Goal: Information Seeking & Learning: Learn about a topic

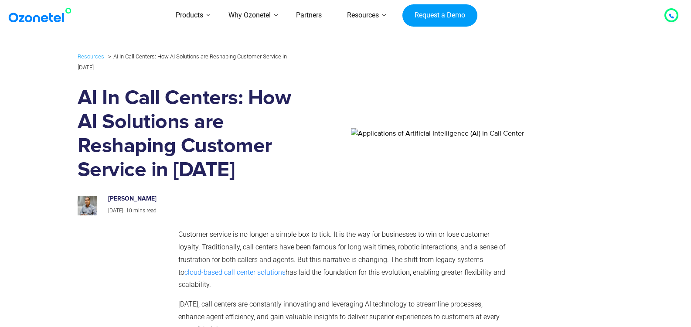
click at [441, 20] on link "Request a Demo" at bounding box center [440, 15] width 75 height 23
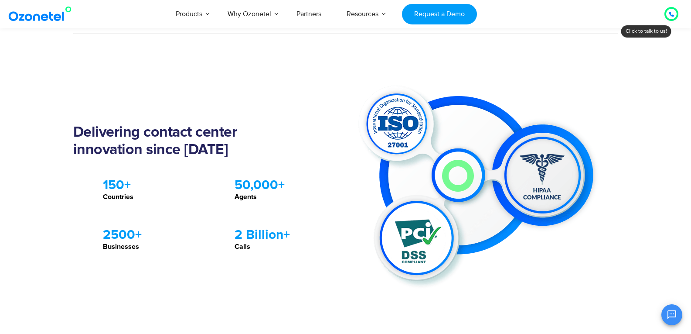
scroll to position [698, 0]
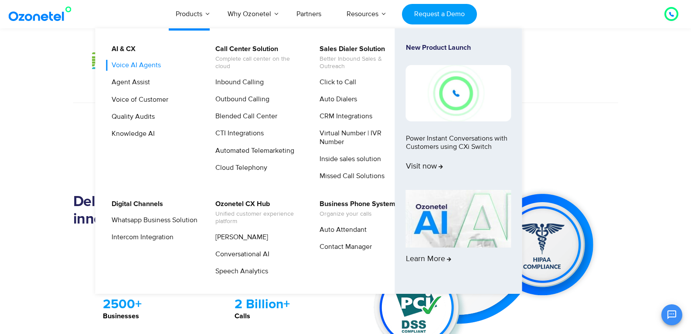
click at [139, 65] on link "Voice AI Agents" at bounding box center [134, 65] width 56 height 11
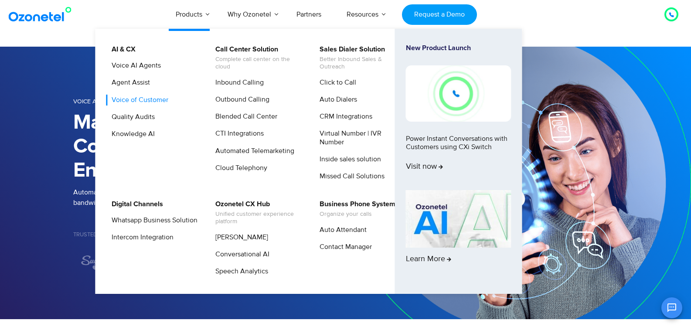
click at [138, 97] on link "Voice of Customer" at bounding box center [138, 100] width 64 height 11
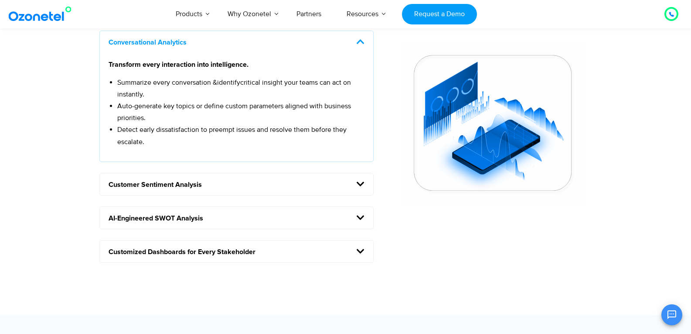
scroll to position [829, 0]
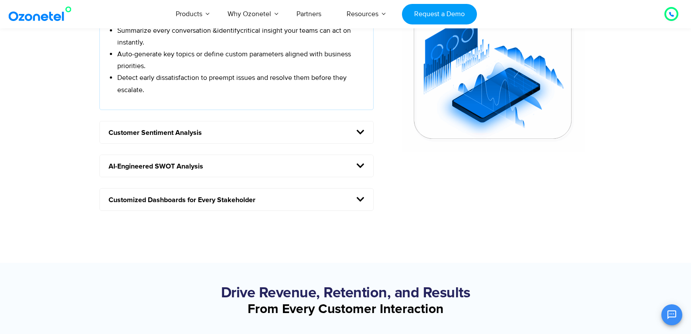
click at [324, 132] on h5 "Customer Sentiment Analysis" at bounding box center [237, 132] width 274 height 22
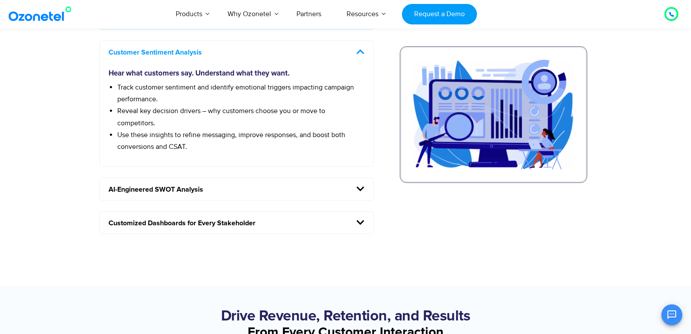
scroll to position [785, 0]
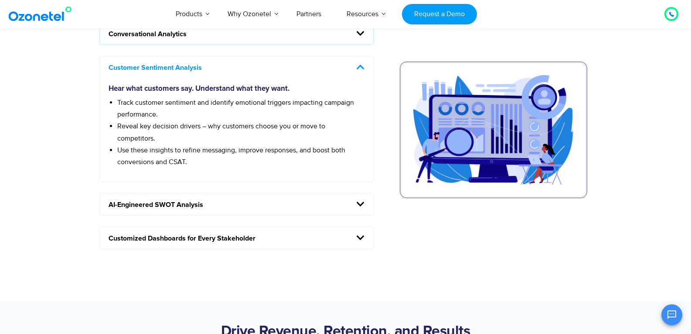
click at [273, 200] on h5 "AI-Engineered SWOT Analysis" at bounding box center [237, 204] width 274 height 22
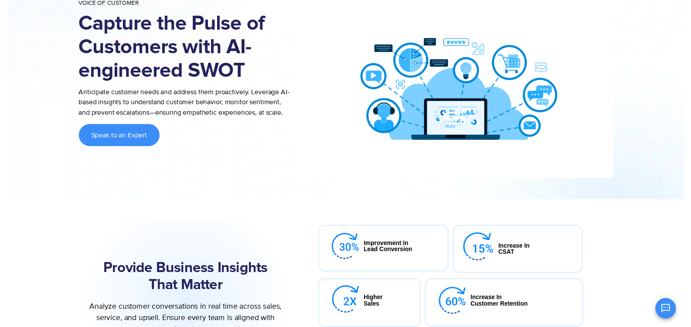
scroll to position [0, 0]
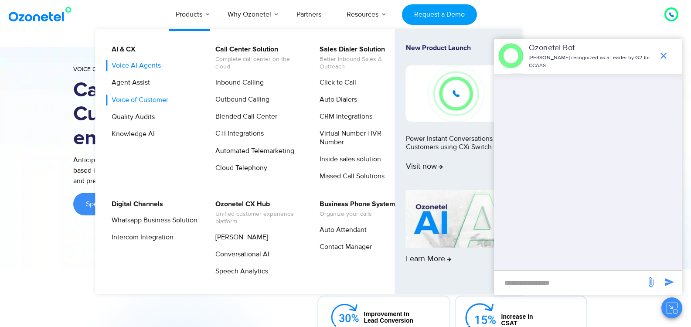
click at [135, 68] on link "Voice AI Agents" at bounding box center [134, 65] width 56 height 11
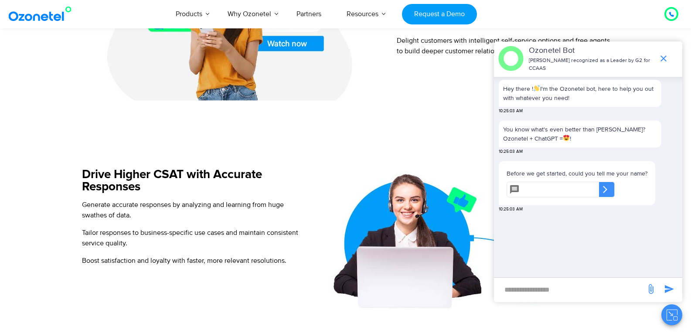
scroll to position [698, 0]
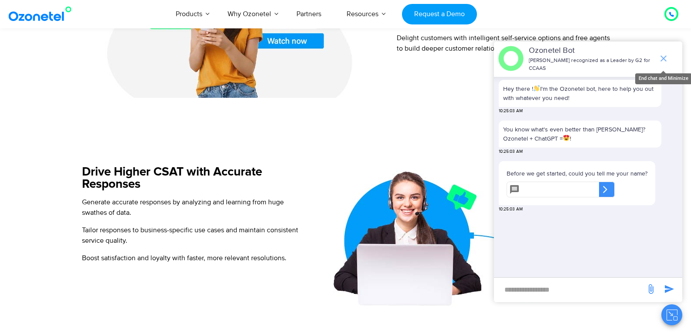
click at [661, 60] on icon "end chat or minimize" at bounding box center [664, 58] width 10 height 10
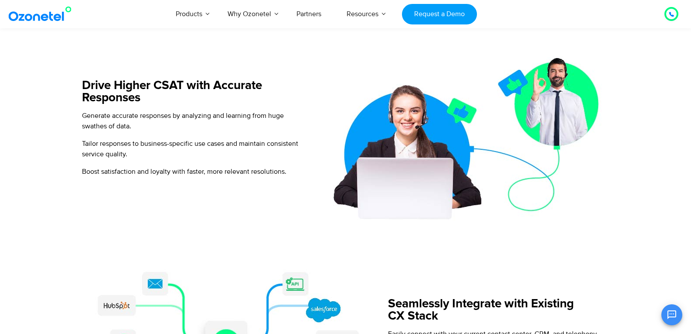
scroll to position [785, 0]
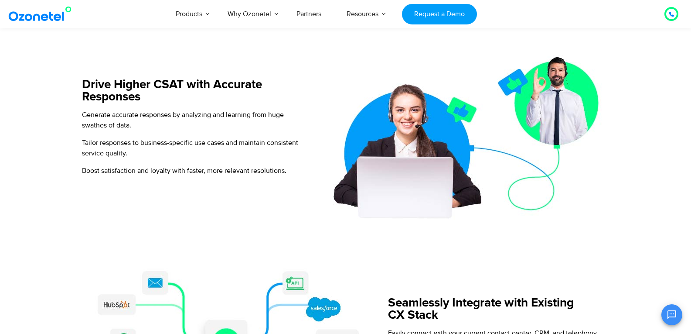
click at [670, 15] on icon at bounding box center [671, 14] width 4 height 4
click at [670, 21] on div at bounding box center [671, 14] width 19 height 19
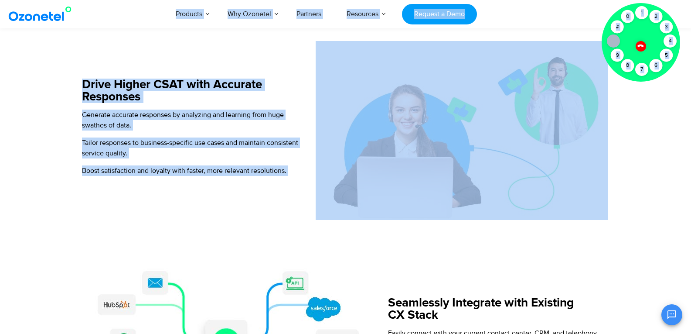
drag, startPoint x: 638, startPoint y: 10, endPoint x: 607, endPoint y: 85, distance: 81.9
click at [607, 86] on body "[GEOGRAPHIC_DATA] : +1-408-440-54451-408-440-5445 [GEOGRAPHIC_DATA] : [PHONE_NU…" at bounding box center [345, 314] width 691 height 2198
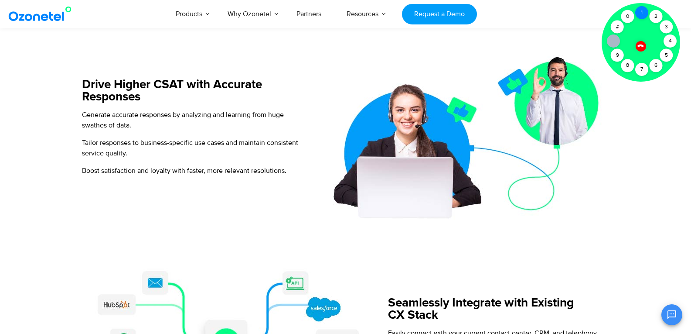
click at [638, 10] on div "1" at bounding box center [641, 12] width 13 height 13
click at [640, 45] on icon at bounding box center [641, 46] width 6 height 6
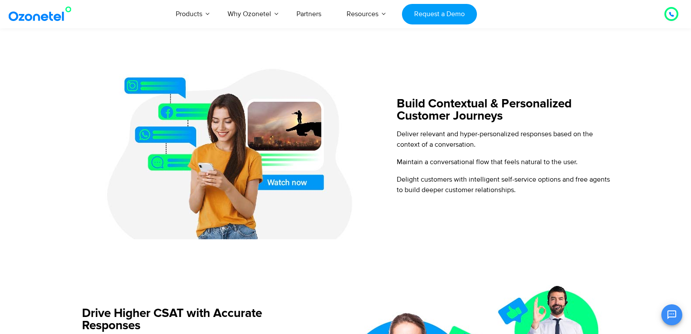
scroll to position [556, 0]
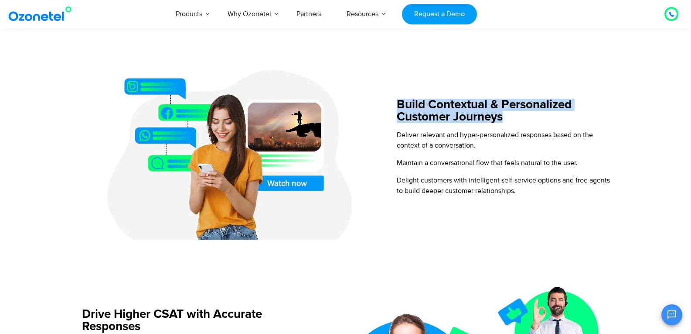
drag, startPoint x: 396, startPoint y: 108, endPoint x: 542, endPoint y: 124, distance: 146.5
click at [542, 124] on div "Build Contextual & Personalized Customer Journeys Deliver relevant and hyper-pe…" at bounding box center [502, 150] width 229 height 179
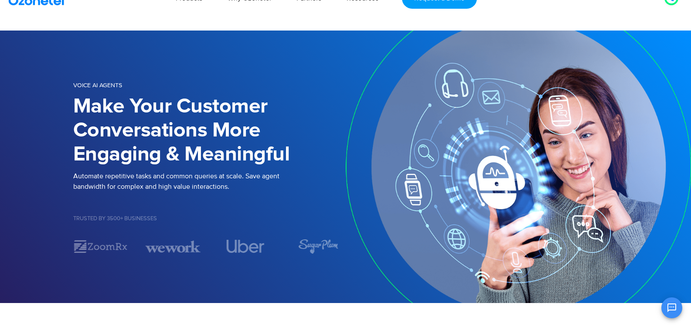
scroll to position [0, 0]
